Goal: Transaction & Acquisition: Purchase product/service

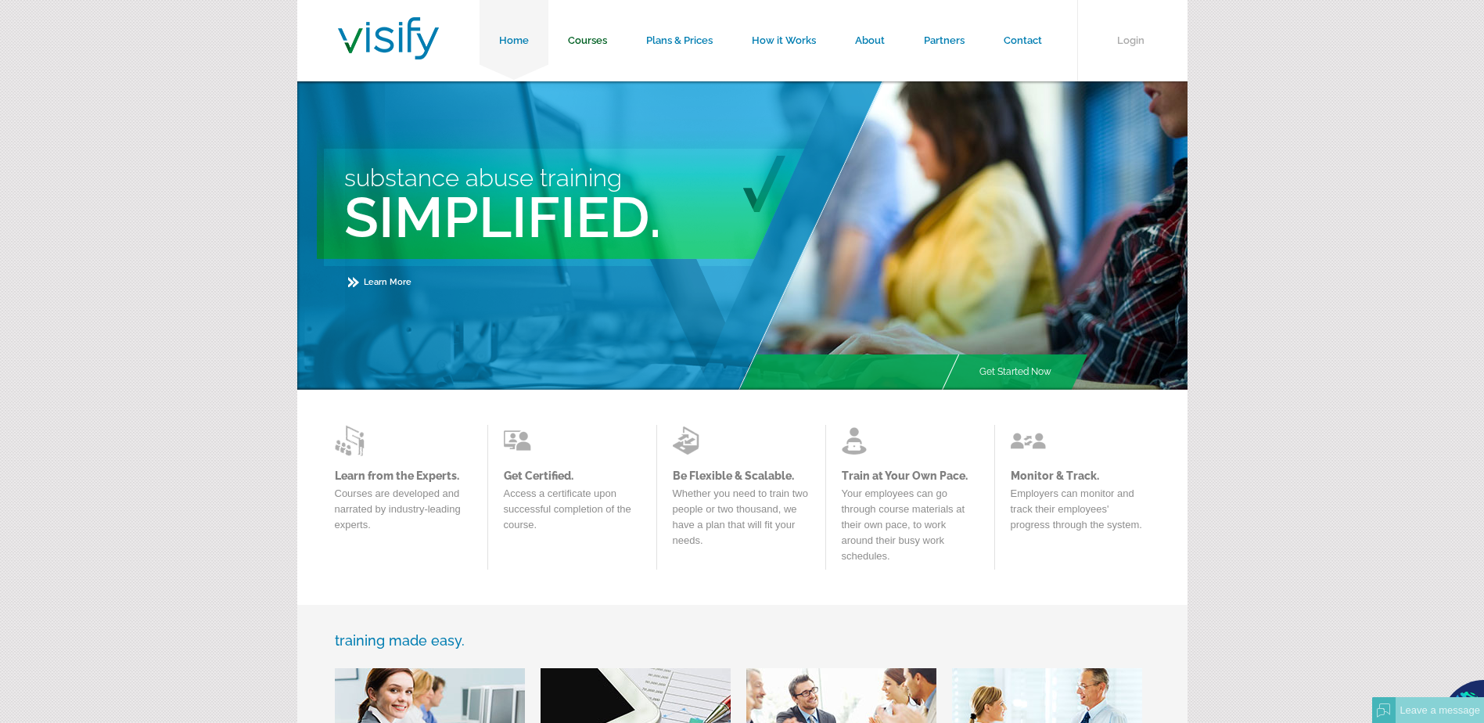
click at [585, 38] on link "Courses" at bounding box center [587, 40] width 78 height 81
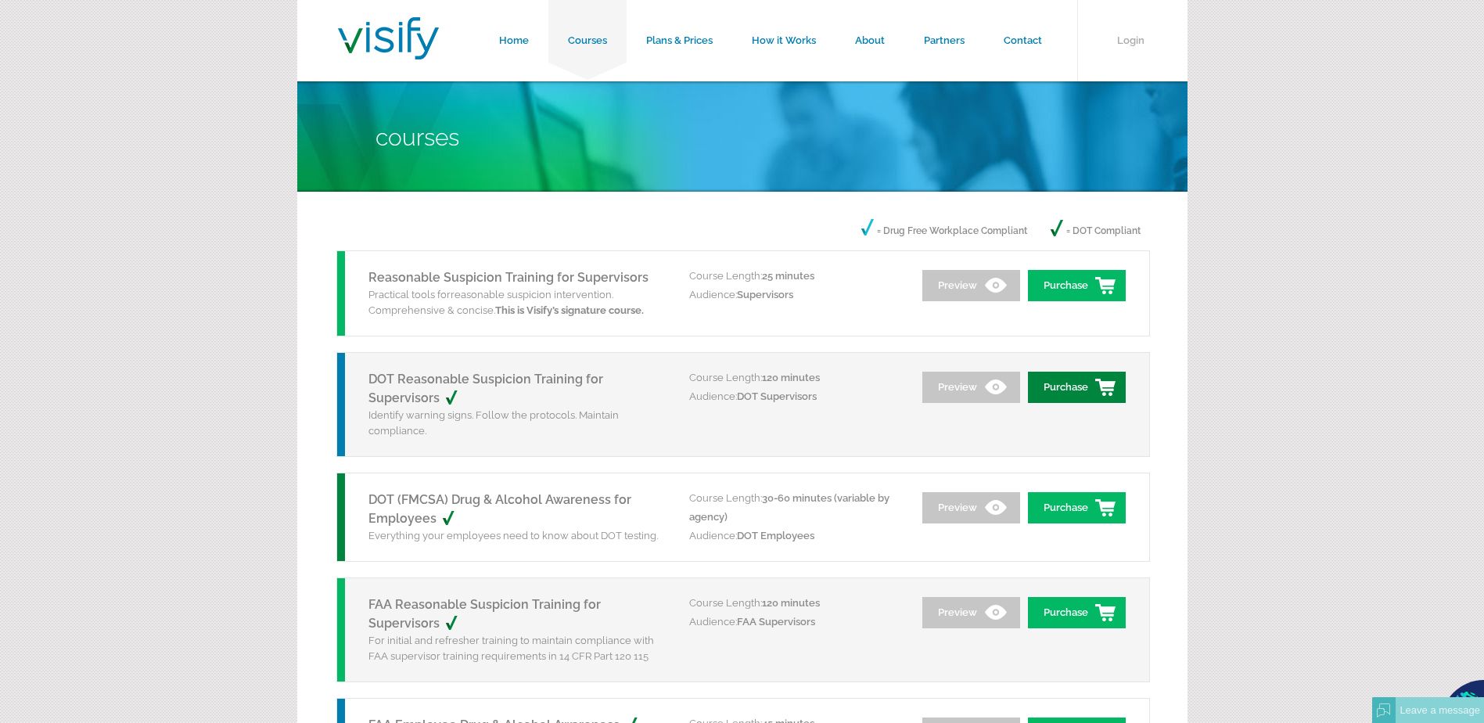
click at [1075, 375] on link "Purchase" at bounding box center [1077, 386] width 98 height 31
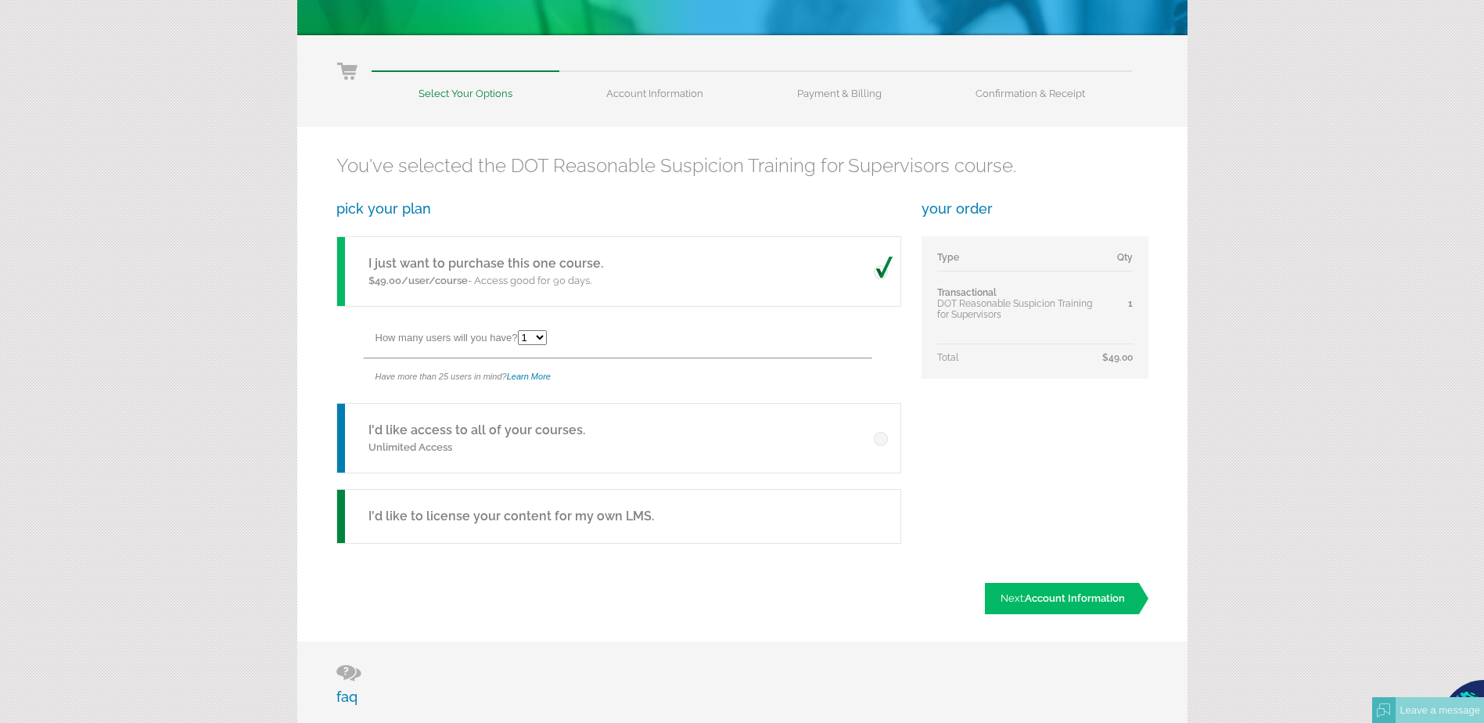
scroll to position [235, 0]
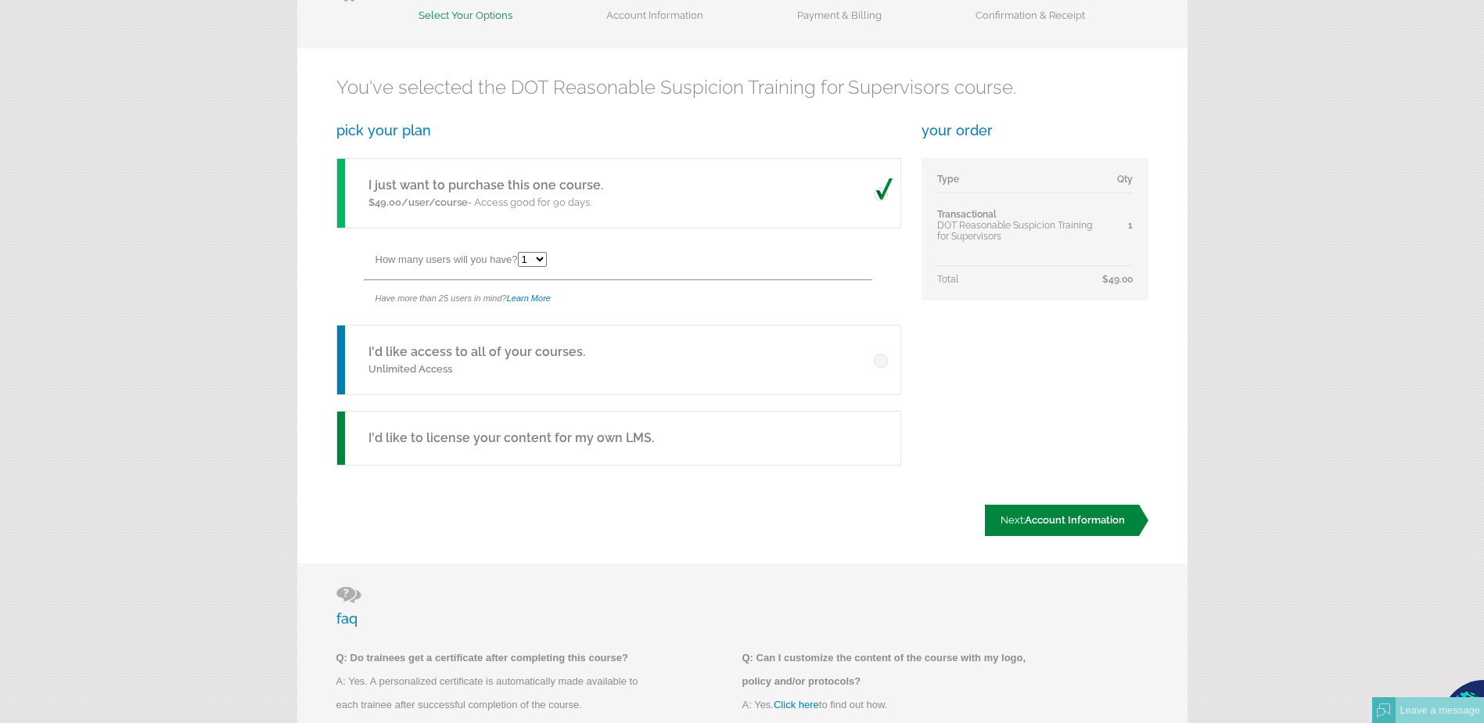
click at [1053, 521] on span "Account Information" at bounding box center [1074, 520] width 100 height 12
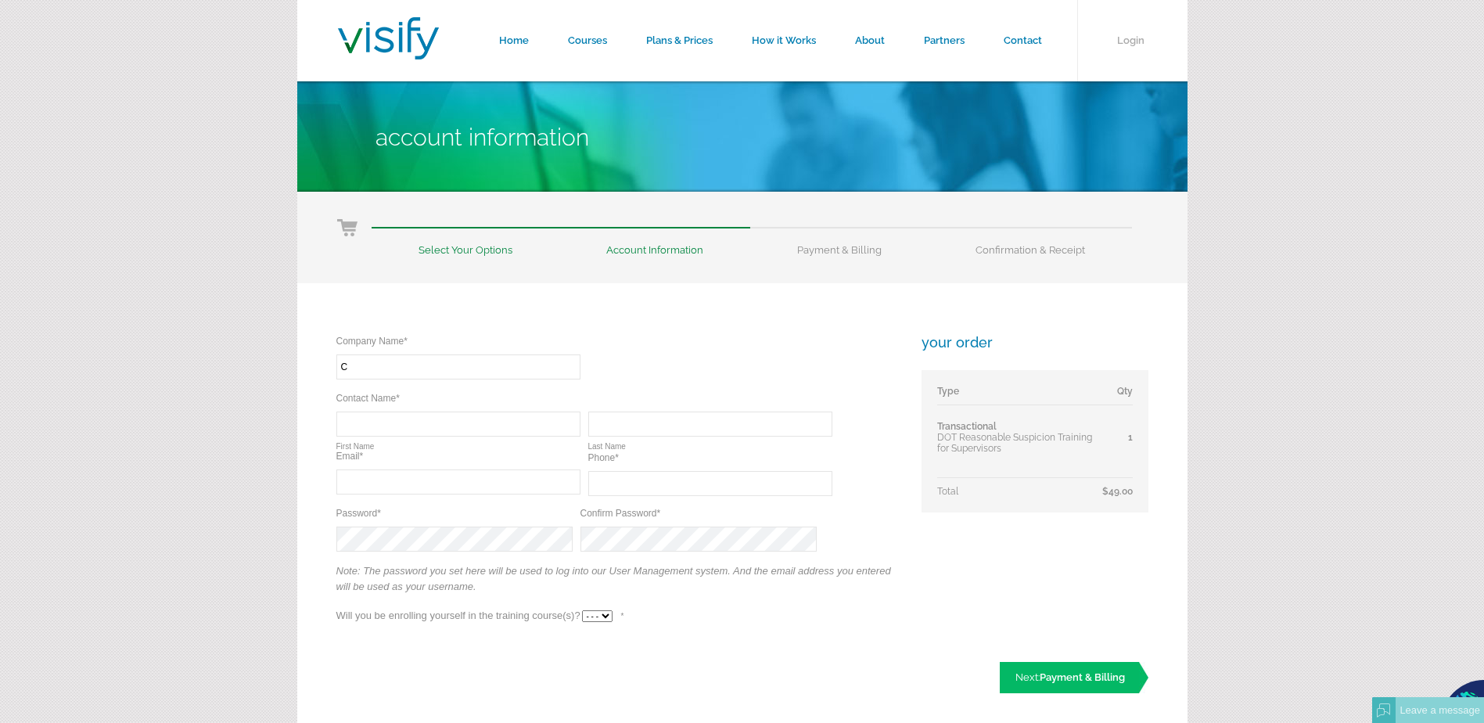
type input "City of Falfurrias Utilities Department"
type input "Jonathan"
type input "Nino"
type input "jnino@falfurrias.us"
type input "(361) 460-6394"
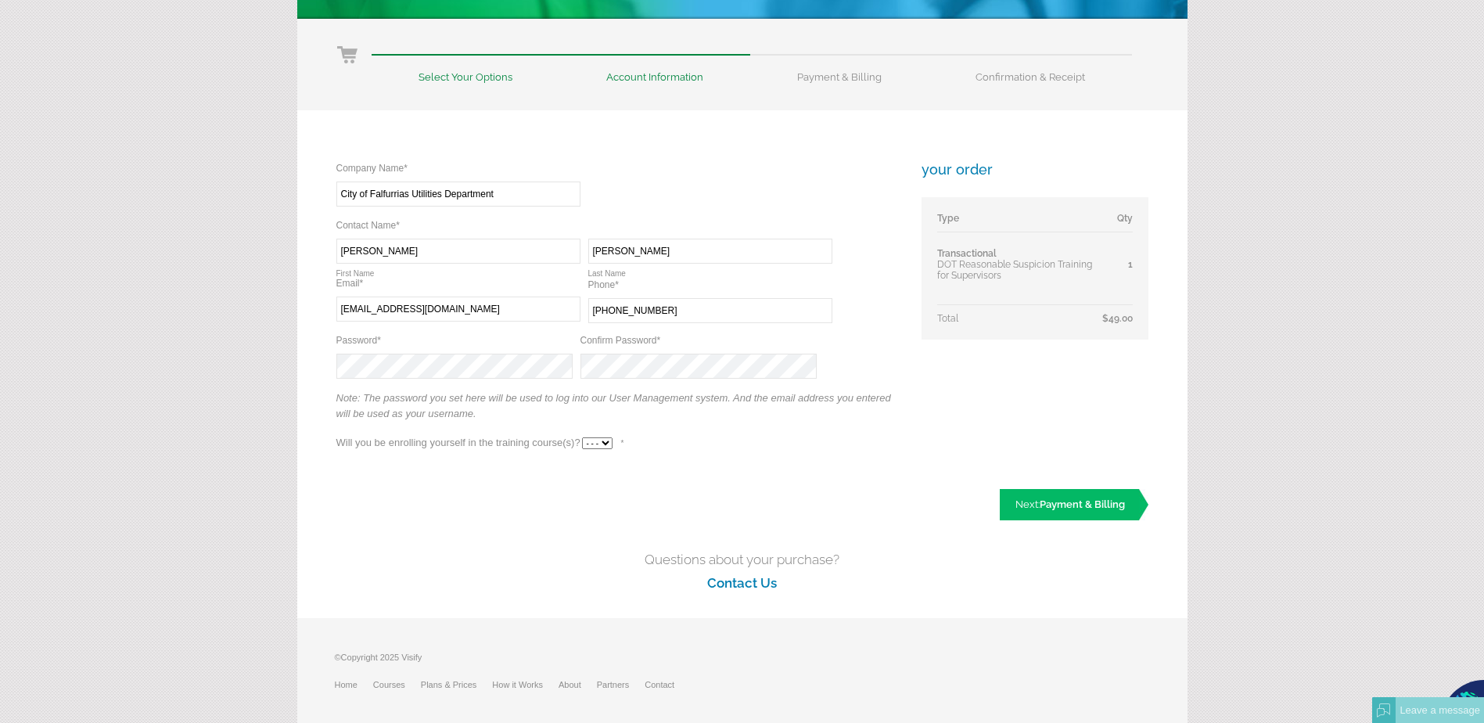
scroll to position [210, 0]
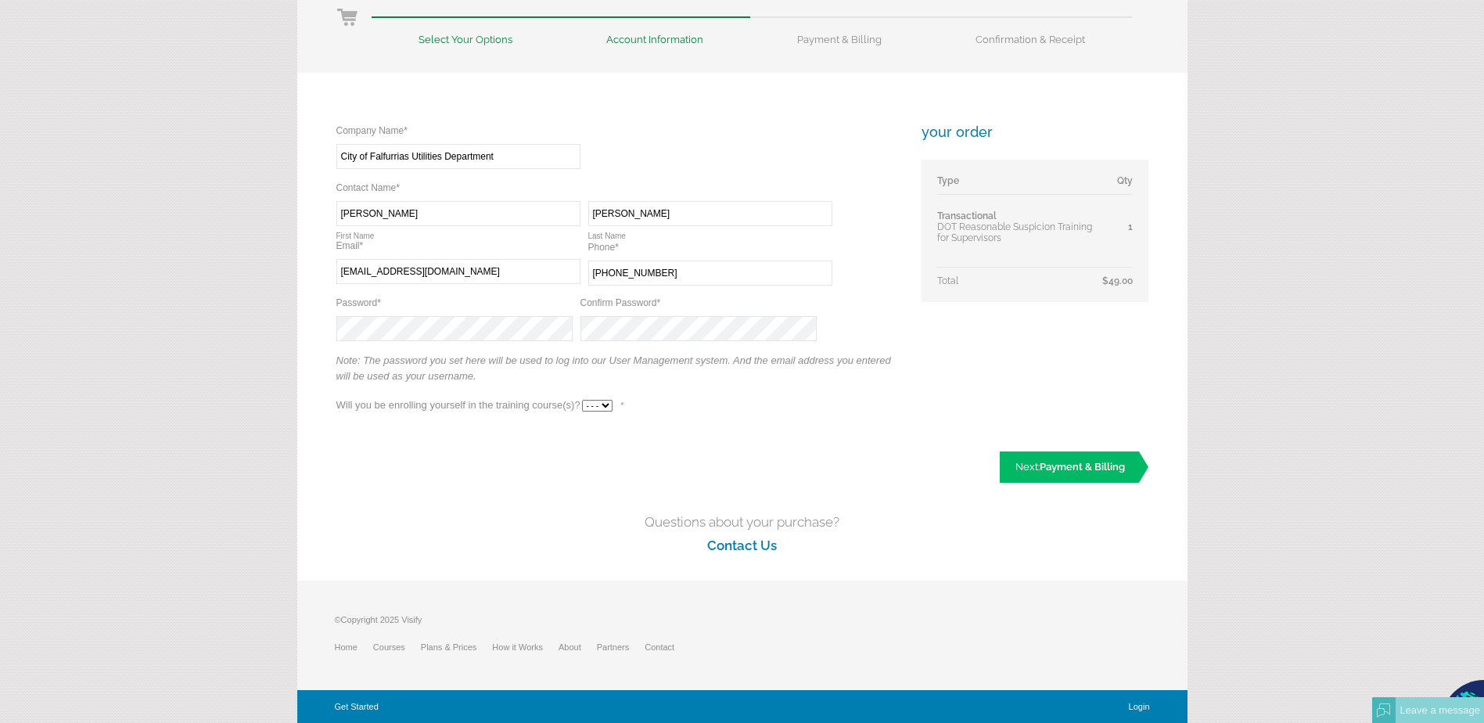
click at [606, 405] on select "- - - Yes No" at bounding box center [597, 406] width 30 height 12
select select "Yes"
click at [582, 400] on select "- - - Yes No" at bounding box center [597, 406] width 30 height 12
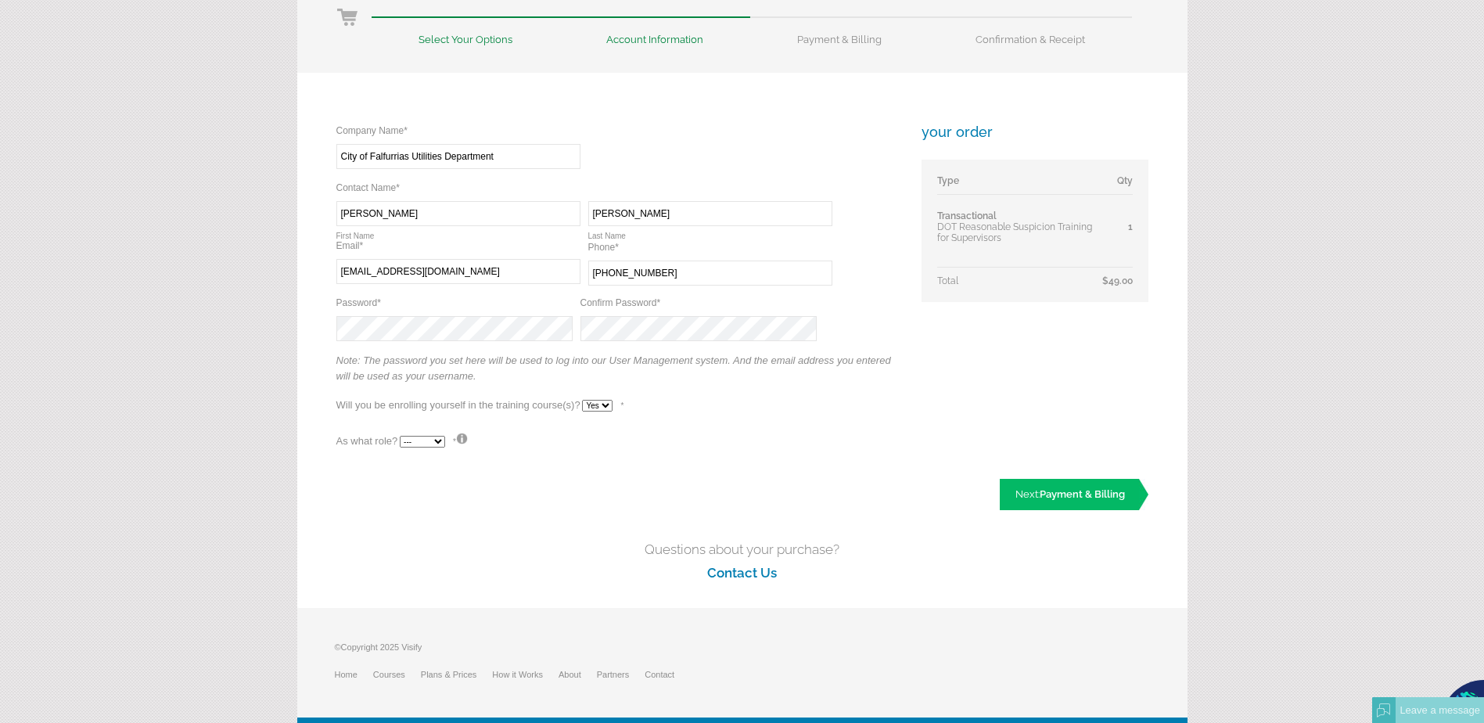
click at [440, 445] on select "--- Teacher Student" at bounding box center [422, 442] width 45 height 12
select select "True"
click at [400, 436] on select "--- Teacher Student" at bounding box center [422, 442] width 45 height 12
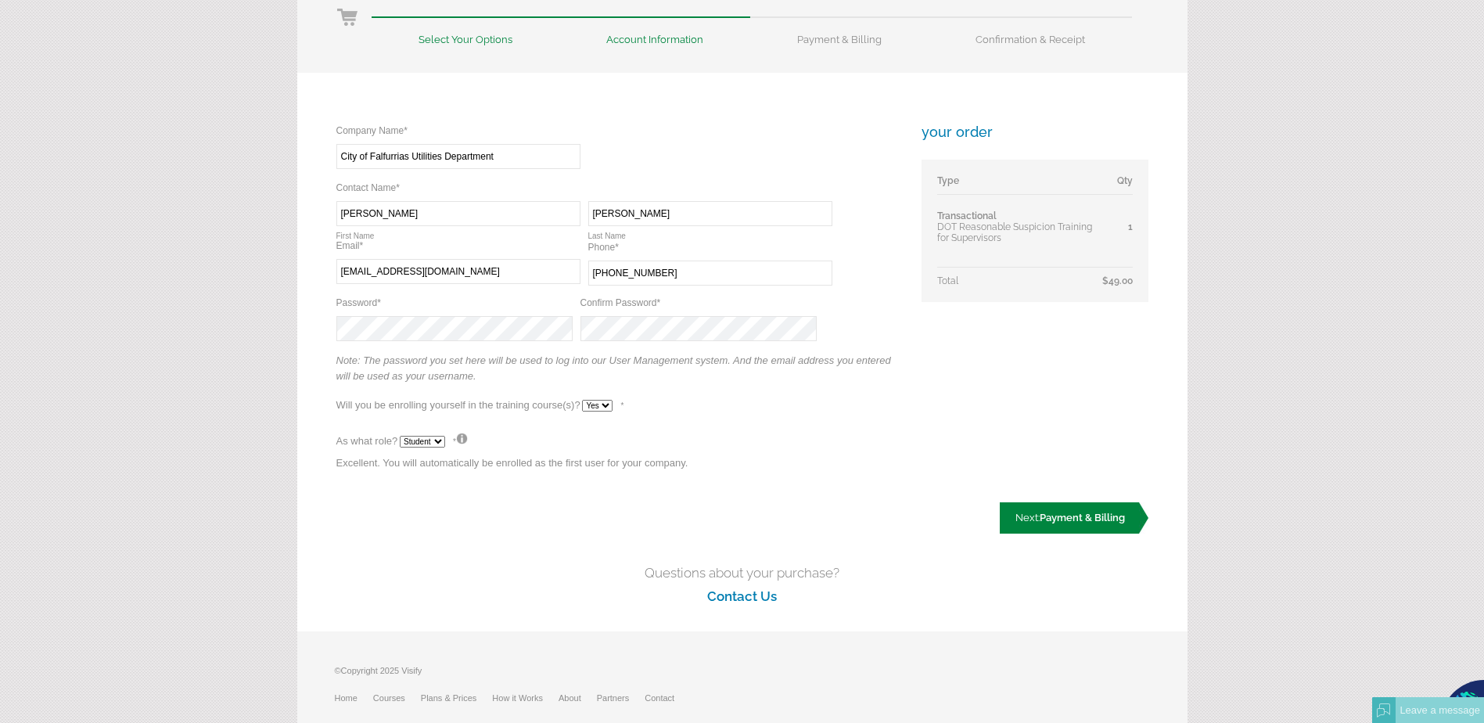
click at [1073, 518] on span "Payment & Billing" at bounding box center [1081, 517] width 85 height 12
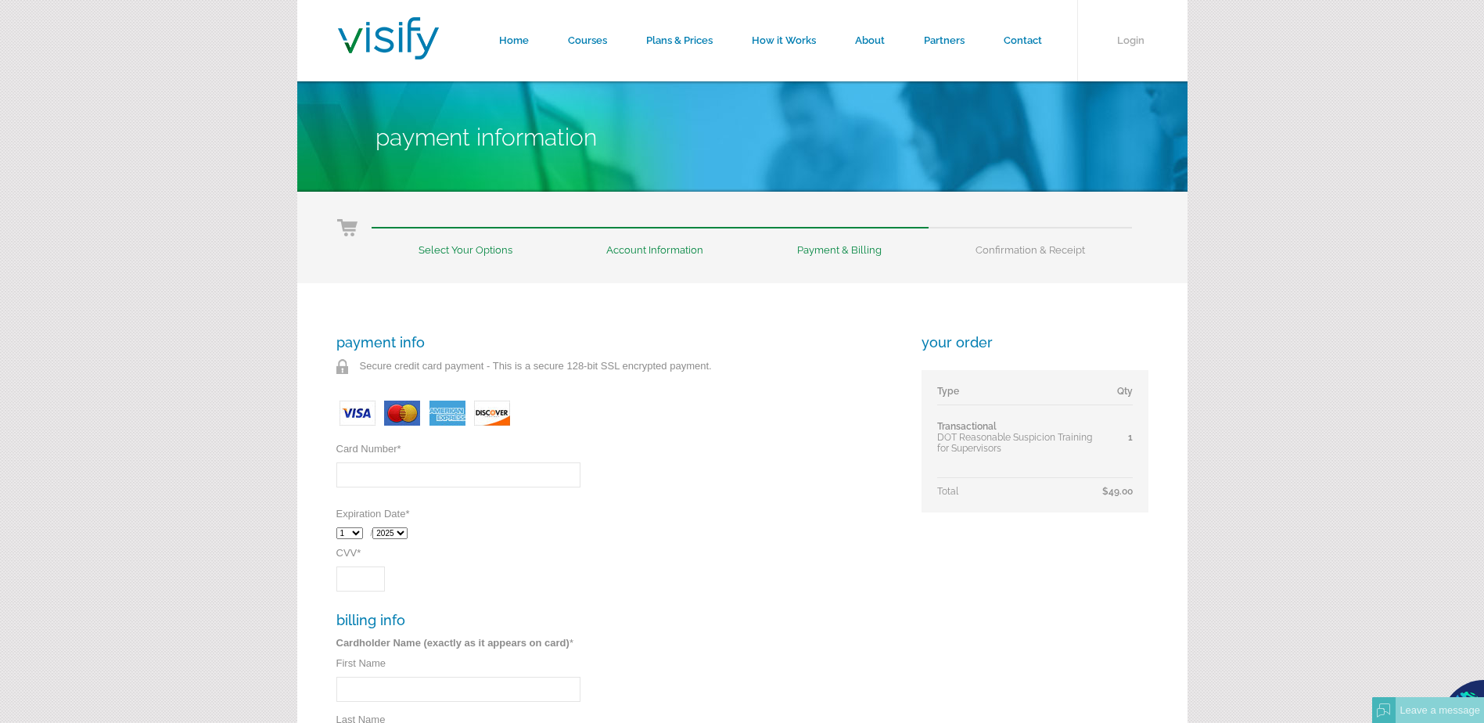
click at [353, 474] on input "Card Number *" at bounding box center [458, 474] width 244 height 25
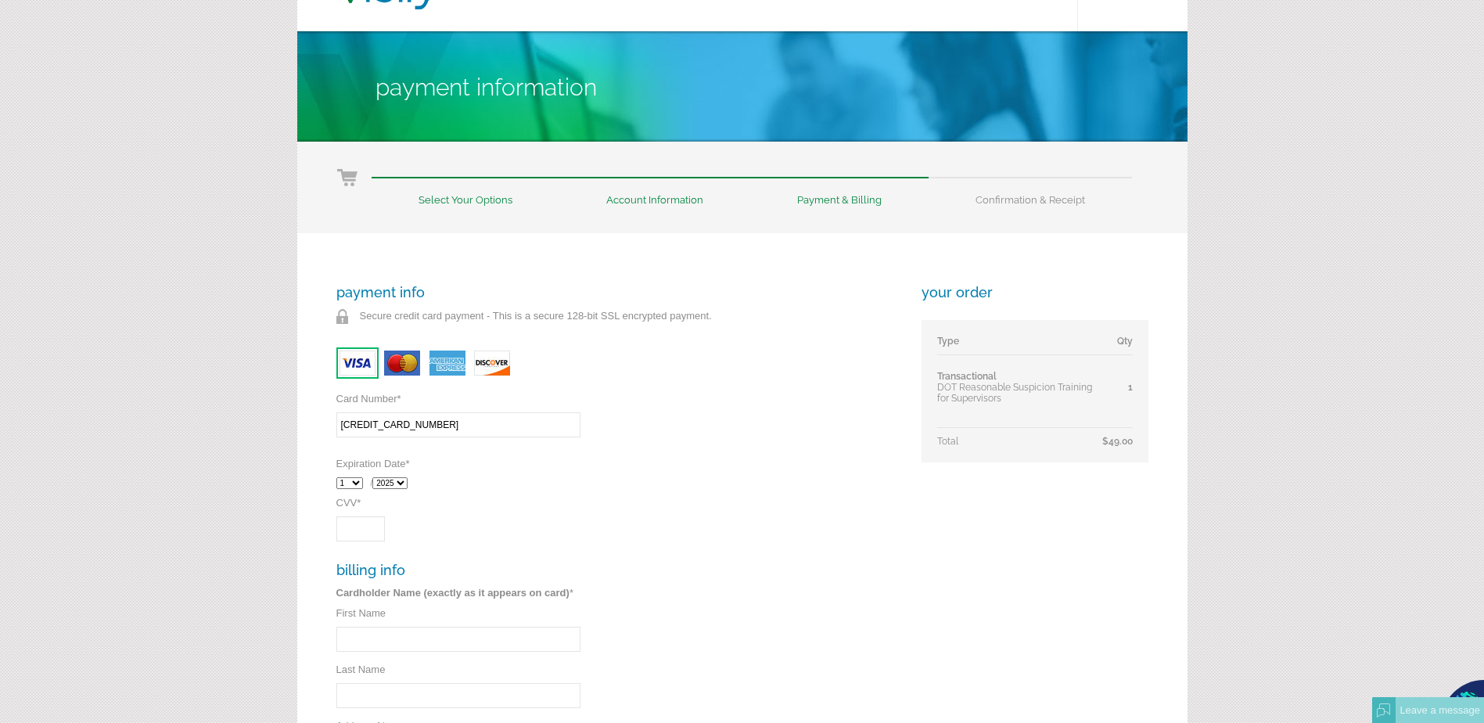
scroll to position [78, 0]
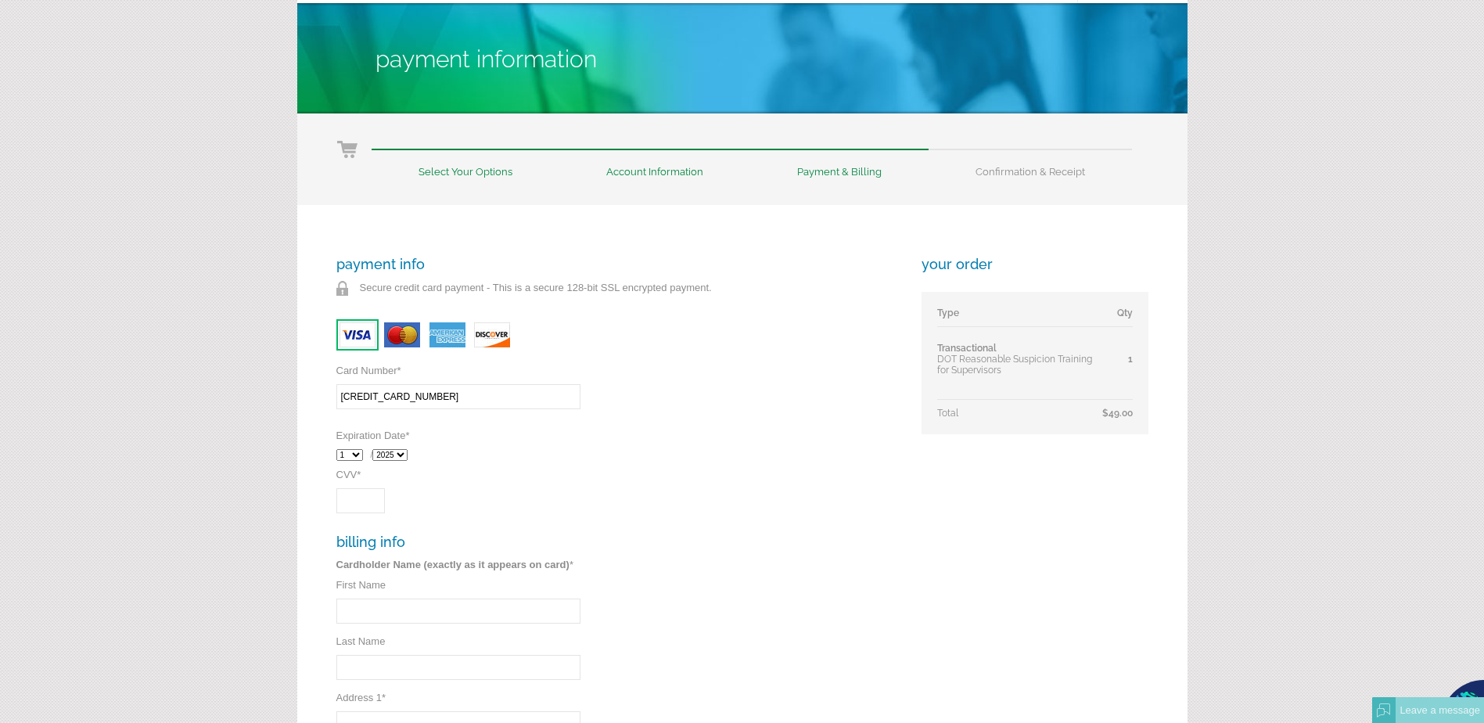
type input "4485920196762319"
click at [355, 454] on select "1 2 3 4 5 6 7 8 9 10 11 12" at bounding box center [349, 455] width 27 height 12
select select "2"
click at [336, 449] on select "1 2 3 4 5 6 7 8 9 10 11 12" at bounding box center [349, 455] width 27 height 12
click at [407, 457] on select "2025 2026 2027 2028 2029 2030 2031 2032" at bounding box center [389, 455] width 35 height 12
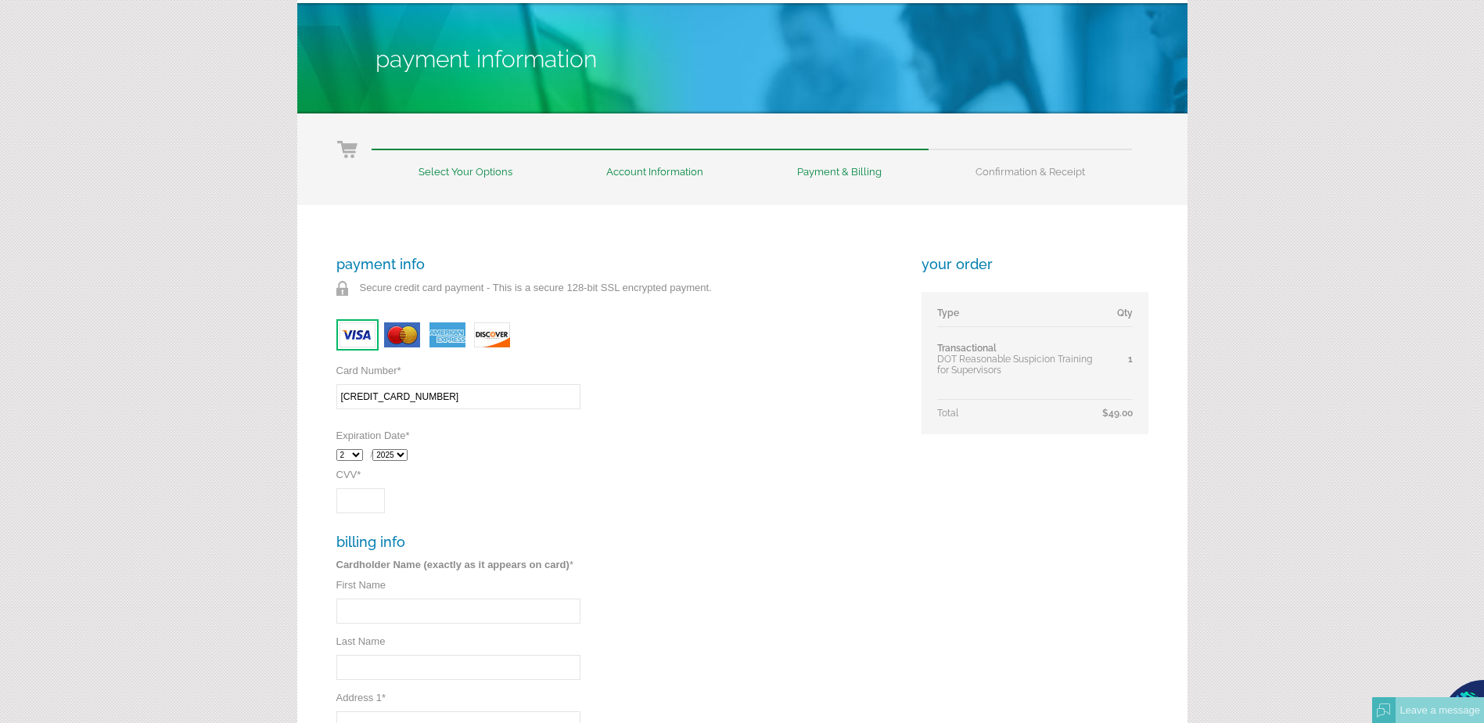
select select "2028"
click at [376, 449] on select "2025 2026 2027 2028 2029 2030 2031 2032" at bounding box center [389, 455] width 35 height 12
click at [365, 497] on input "CVV *" at bounding box center [360, 500] width 48 height 25
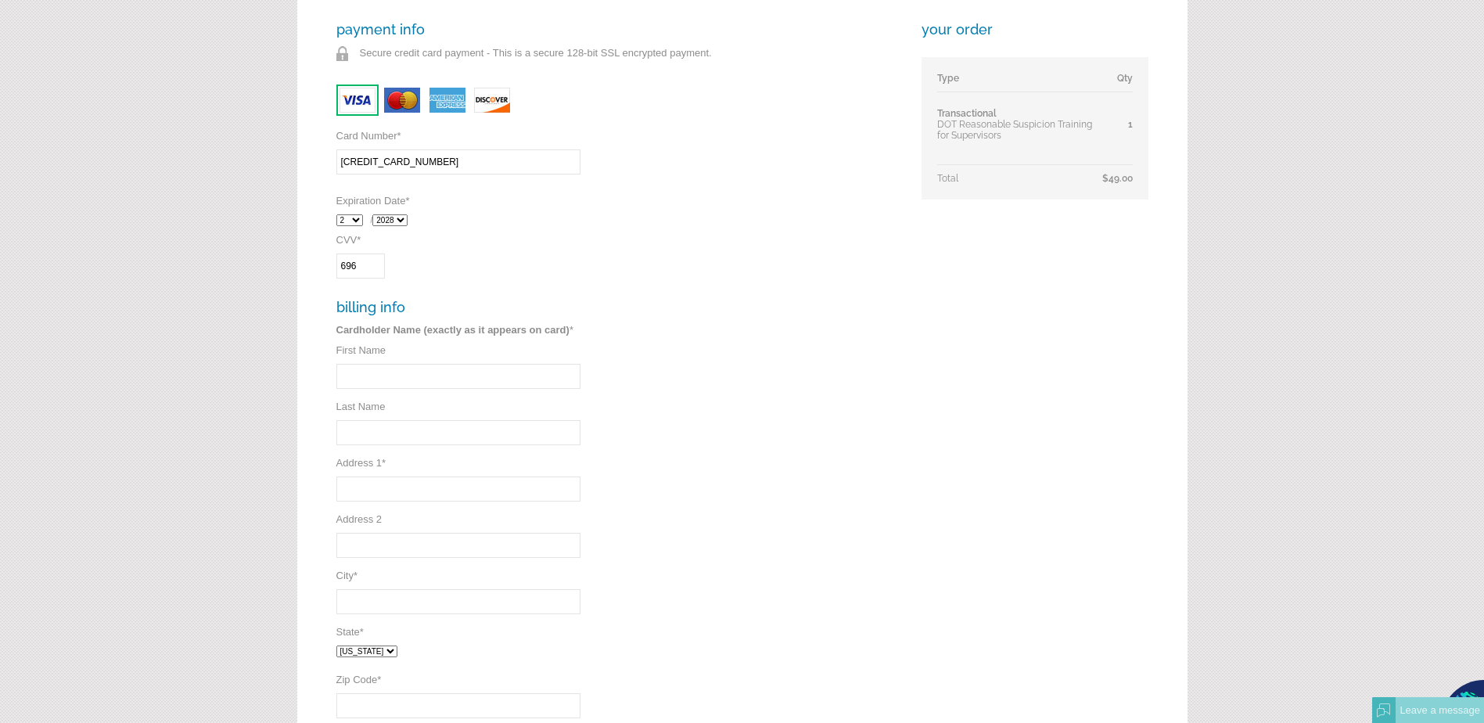
scroll to position [391, 0]
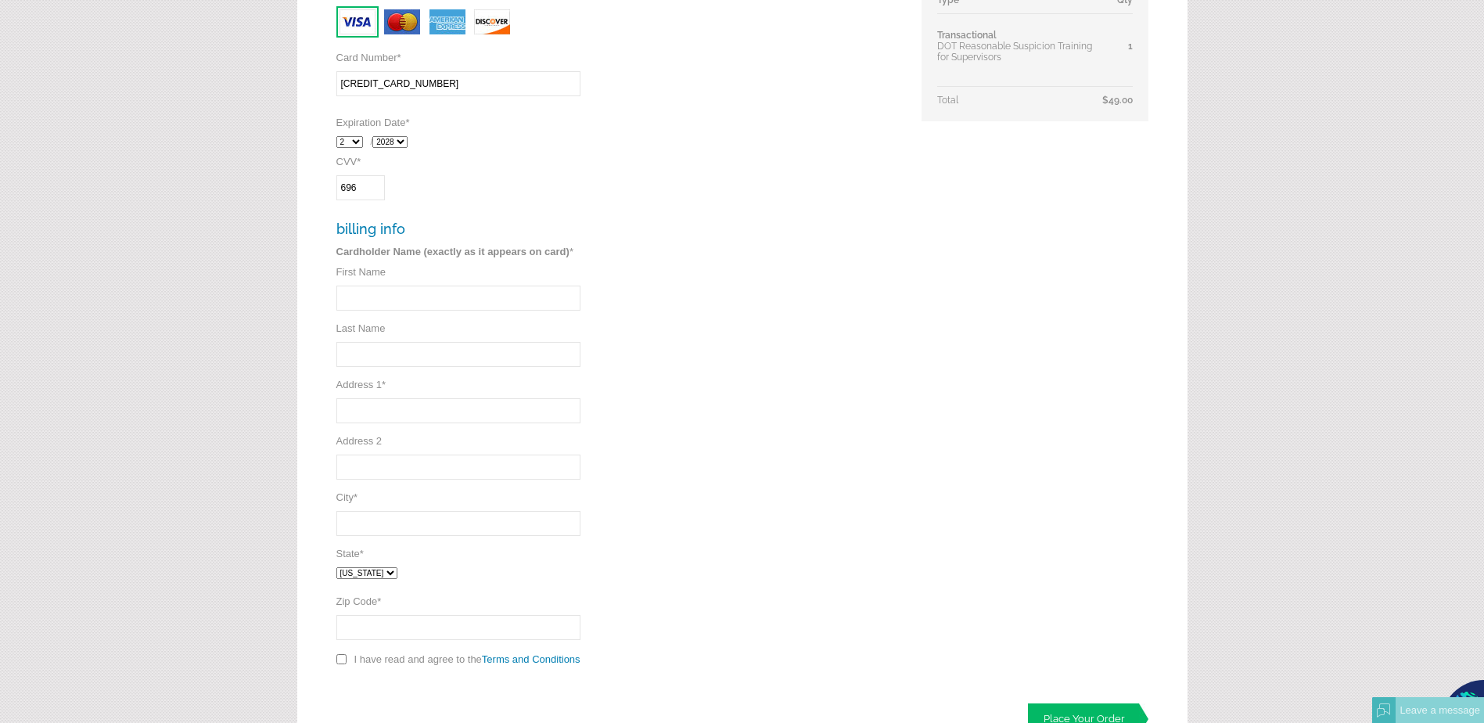
type input "696"
click at [406, 300] on input "First Name" at bounding box center [458, 297] width 244 height 25
type input "Ferando"
type input "Garcia"
type input "120 W. Rice"
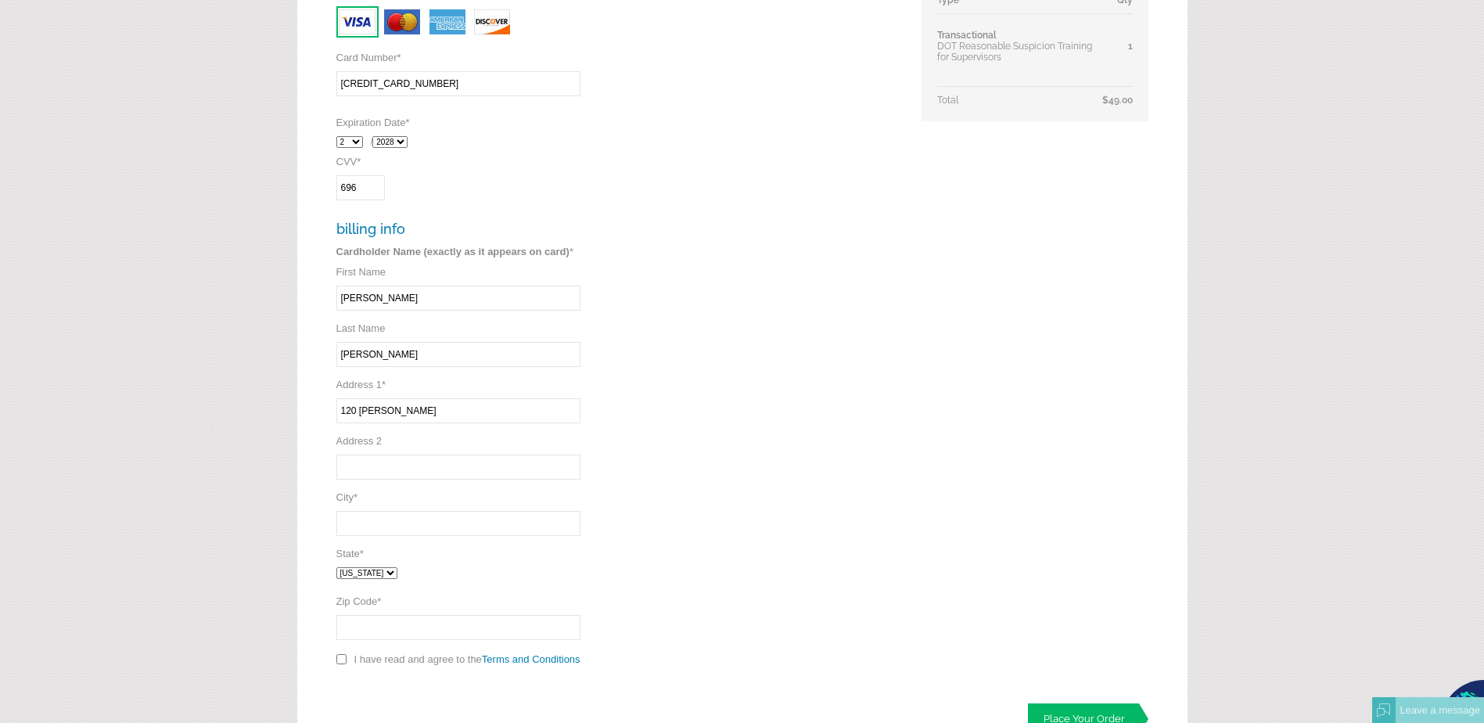
click at [405, 526] on input "City *" at bounding box center [458, 523] width 244 height 25
type input "Falfurrias, TX"
click at [397, 576] on select "Alabama Alaska Arizona Arkansas California Colorado Connecticut District of Col…" at bounding box center [366, 573] width 61 height 12
select select "TX"
click at [336, 567] on select "Alabama Alaska Arizona Arkansas California Colorado Connecticut District of Col…" at bounding box center [366, 573] width 61 height 12
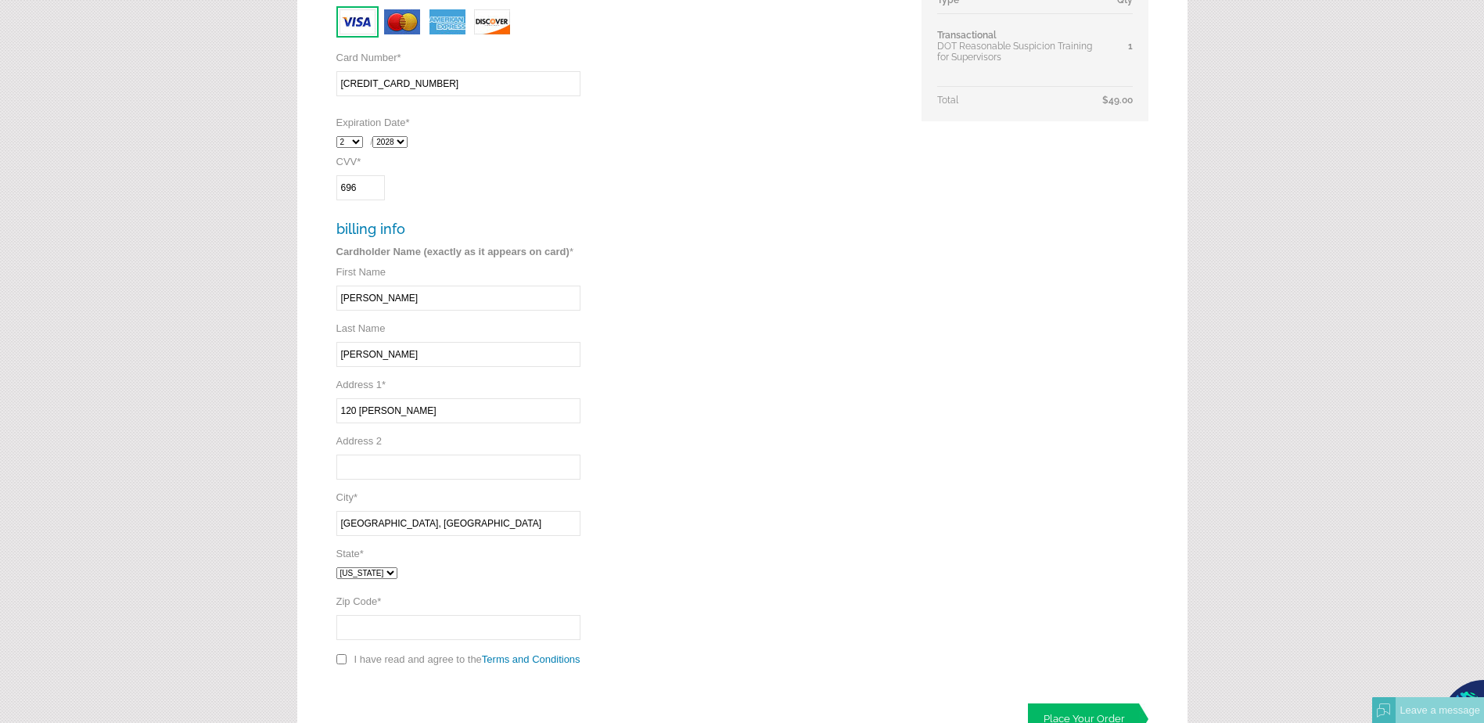
click at [412, 626] on input "Zip Code *" at bounding box center [458, 627] width 244 height 25
type input "78355"
click at [339, 661] on input "checkbox" at bounding box center [341, 659] width 10 height 10
checkbox input "true"
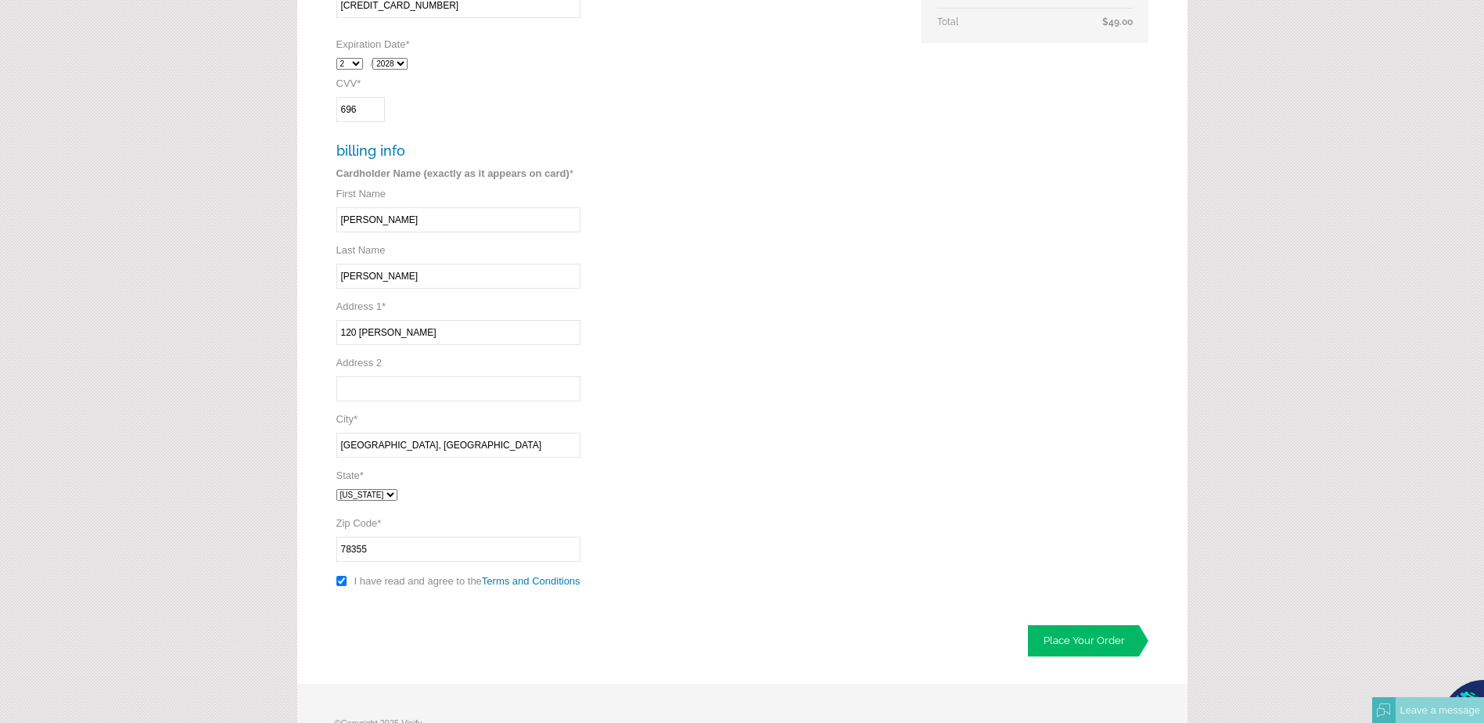
scroll to position [572, 0]
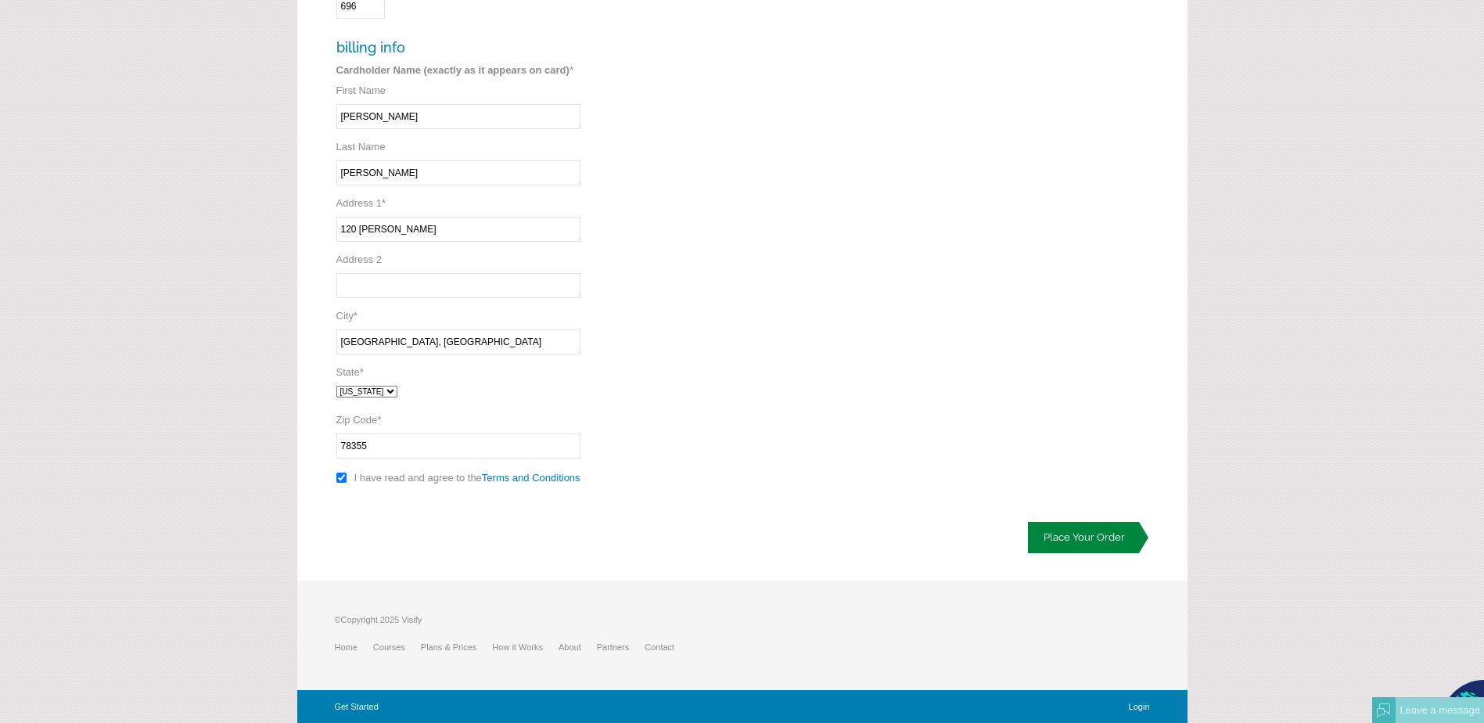
click at [1084, 535] on link "Place Your Order" at bounding box center [1088, 537] width 120 height 31
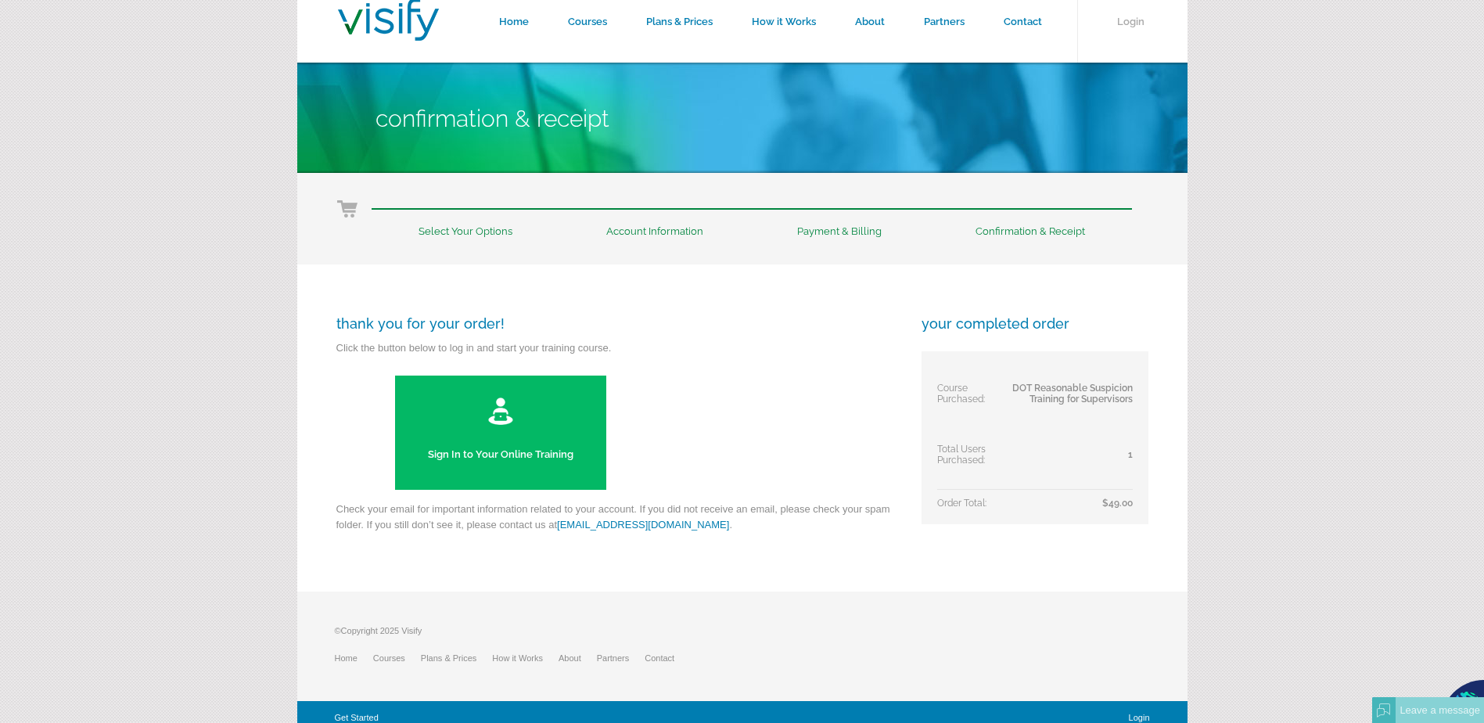
scroll to position [30, 0]
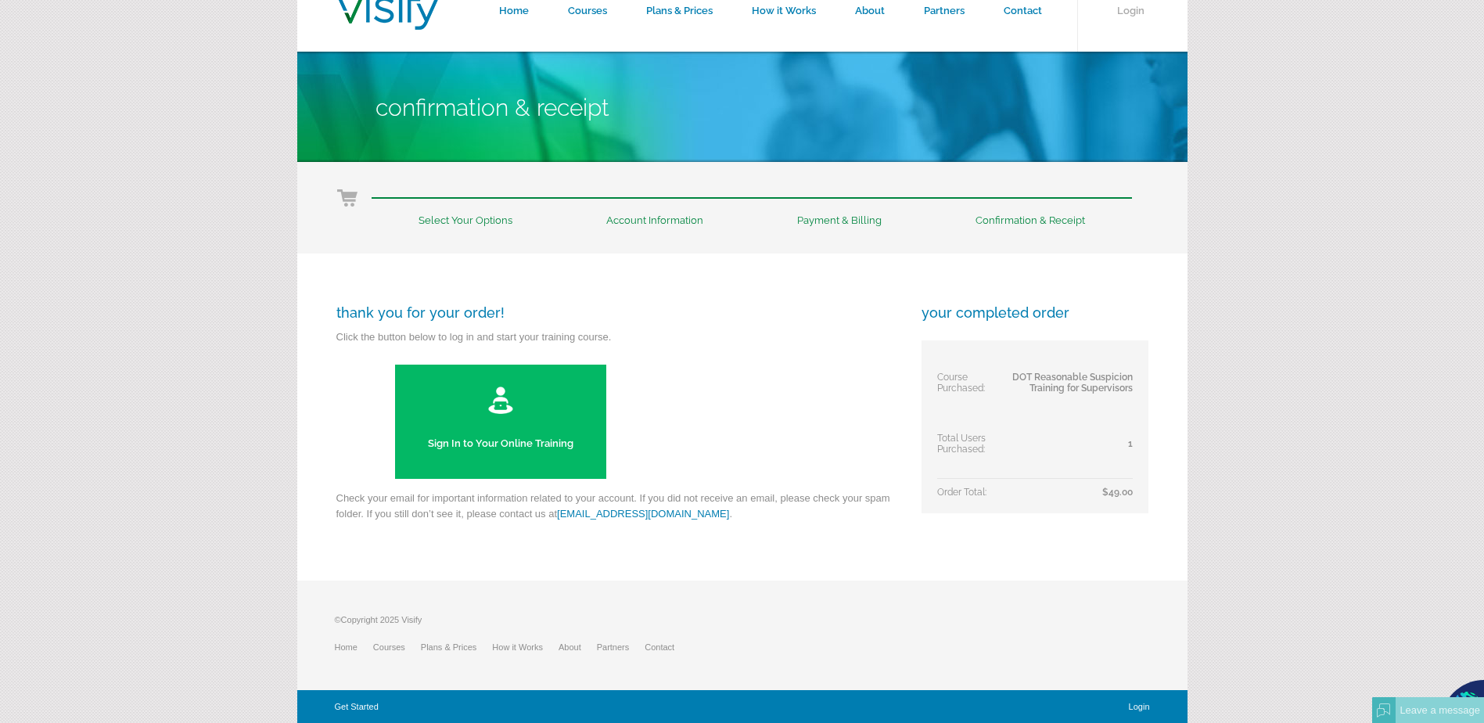
click at [521, 413] on link "Sign In to Your Online Training" at bounding box center [500, 421] width 211 height 114
